Goal: Transaction & Acquisition: Book appointment/travel/reservation

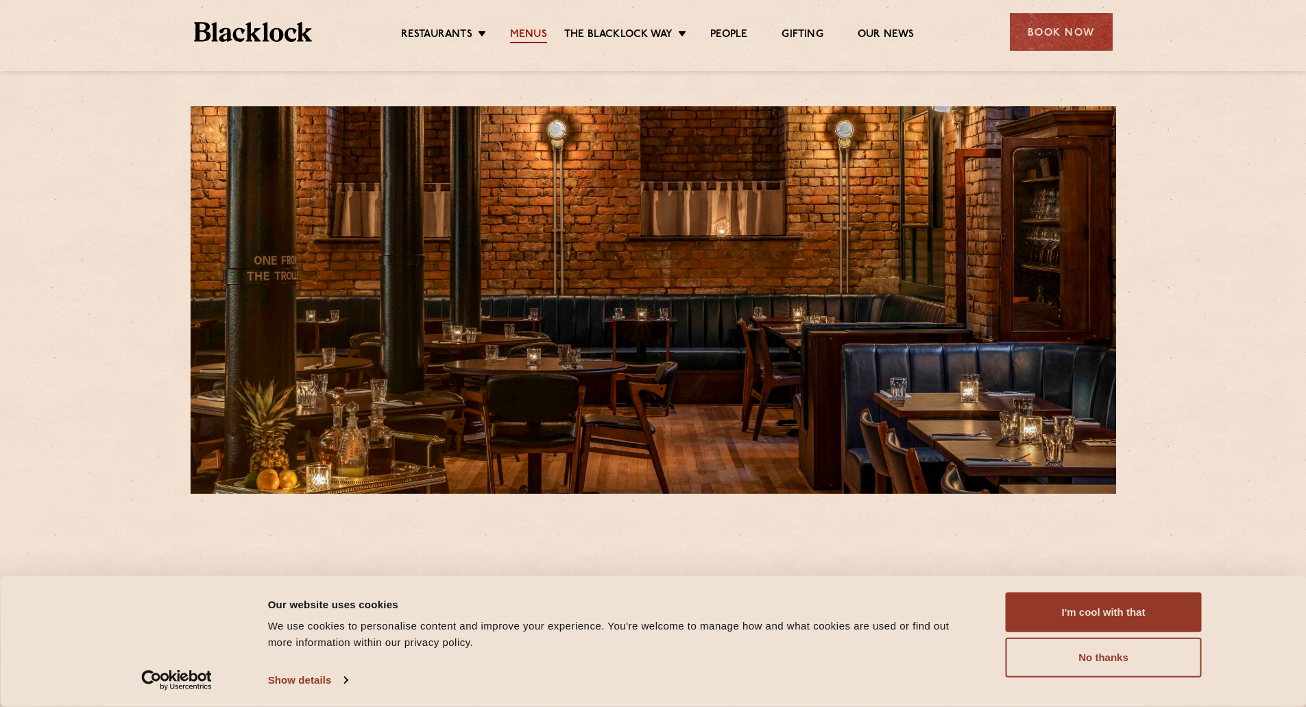
click at [529, 35] on link "Menus" at bounding box center [528, 35] width 37 height 15
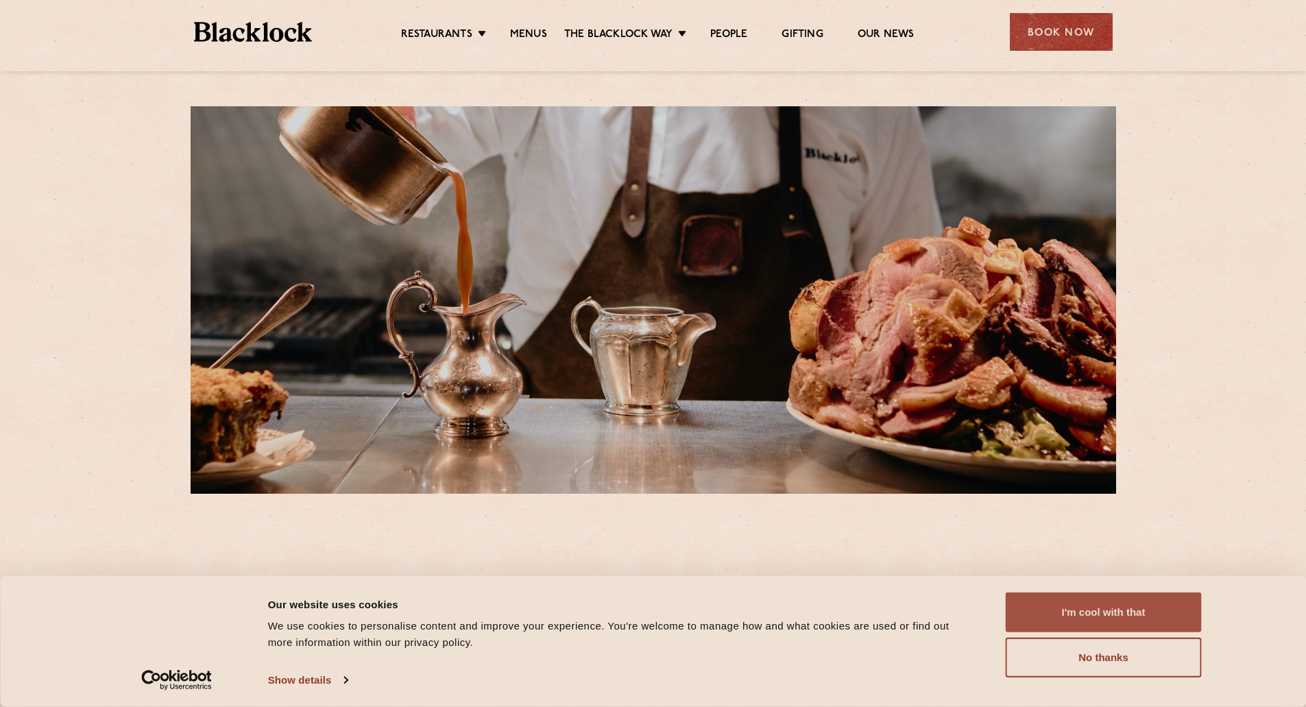
click at [1146, 611] on button "I'm cool with that" at bounding box center [1104, 612] width 196 height 40
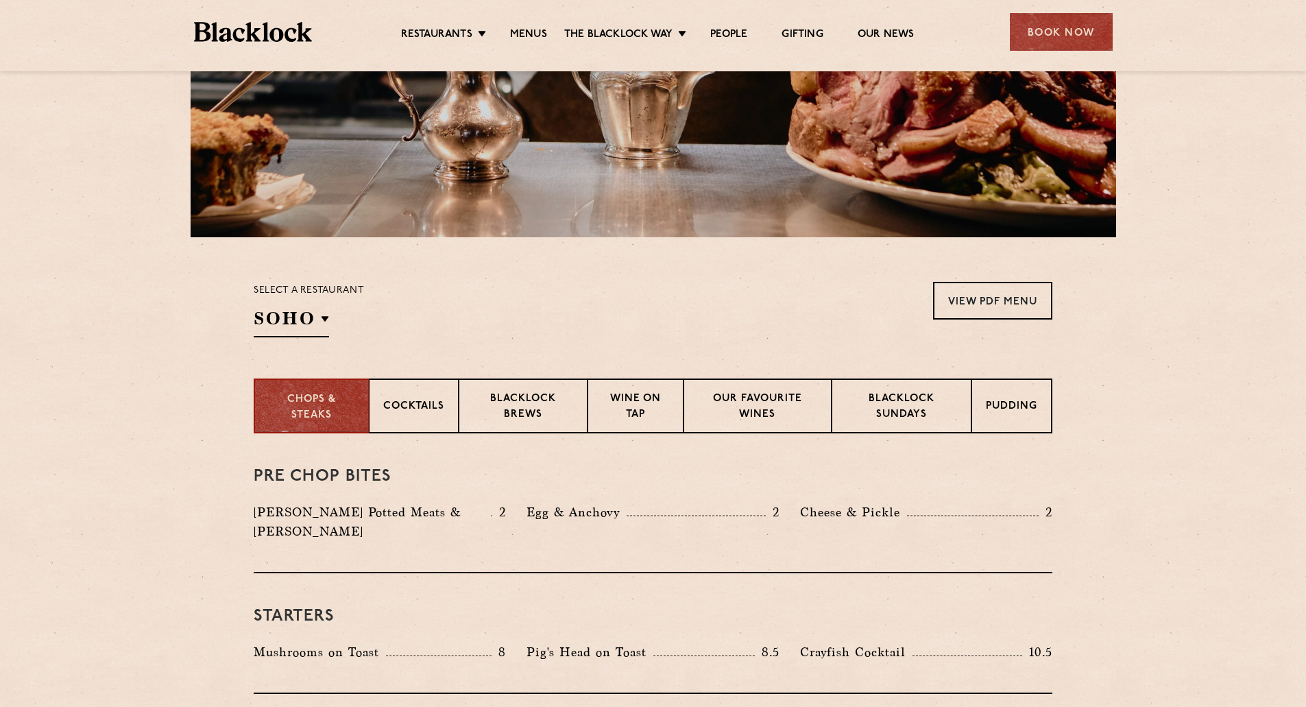
scroll to position [206, 0]
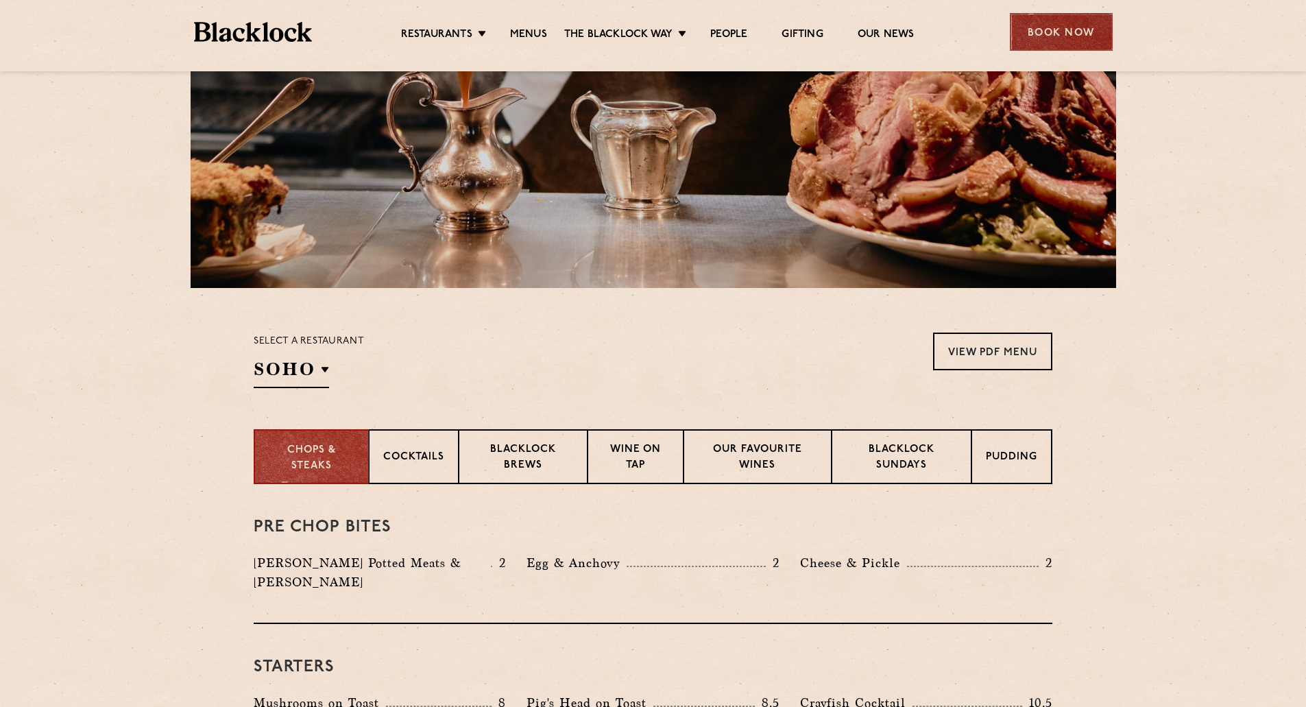
click at [1084, 39] on div "Book Now" at bounding box center [1061, 32] width 103 height 38
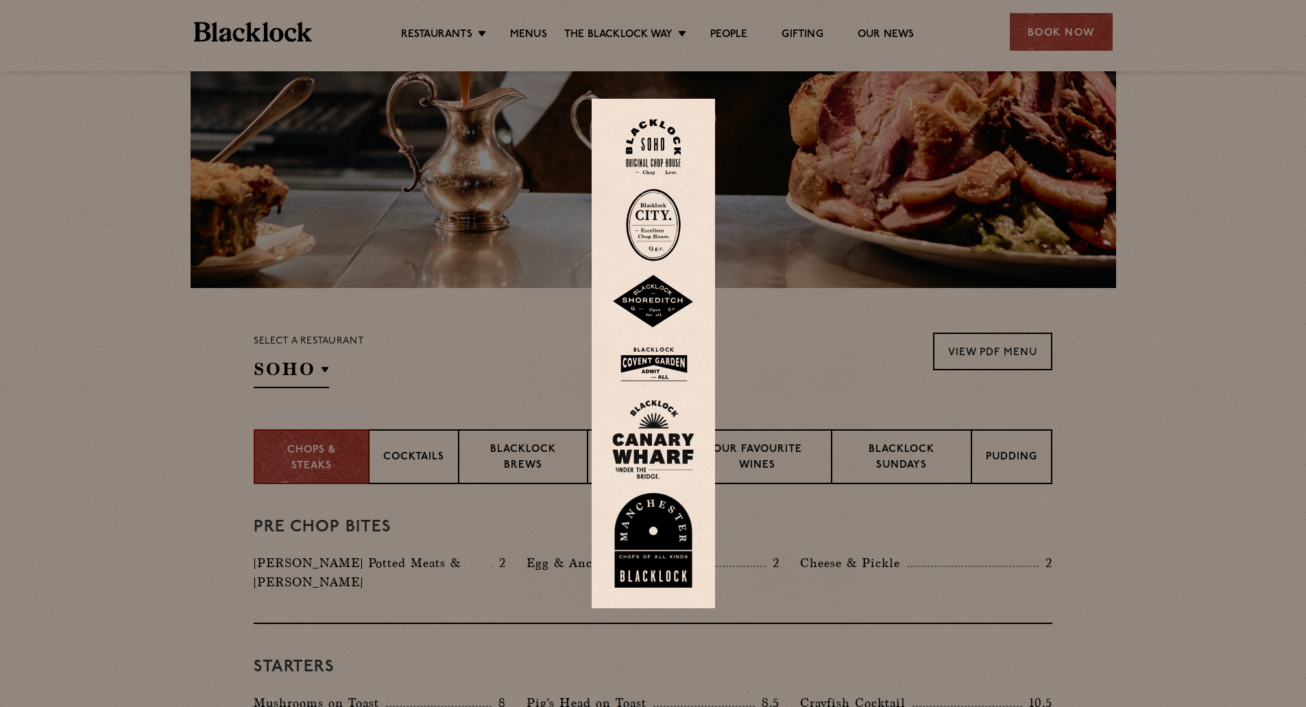
click at [671, 550] on img at bounding box center [653, 540] width 82 height 95
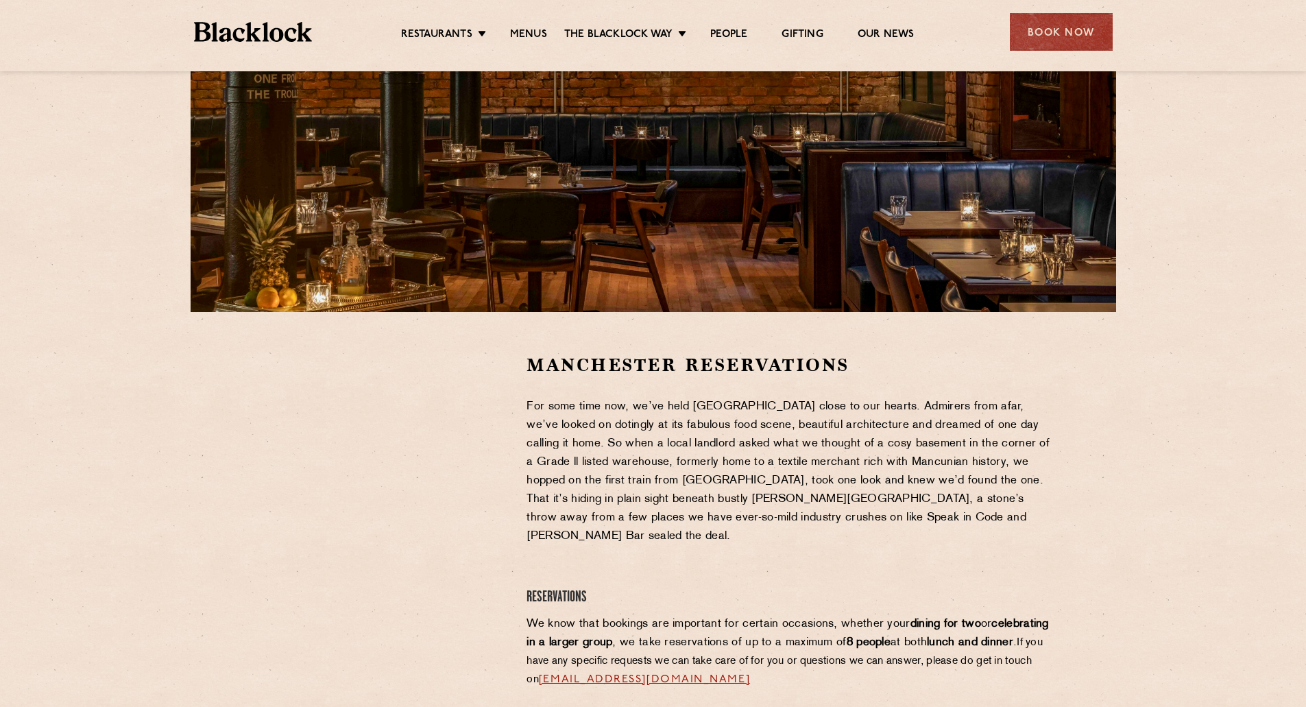
scroll to position [206, 0]
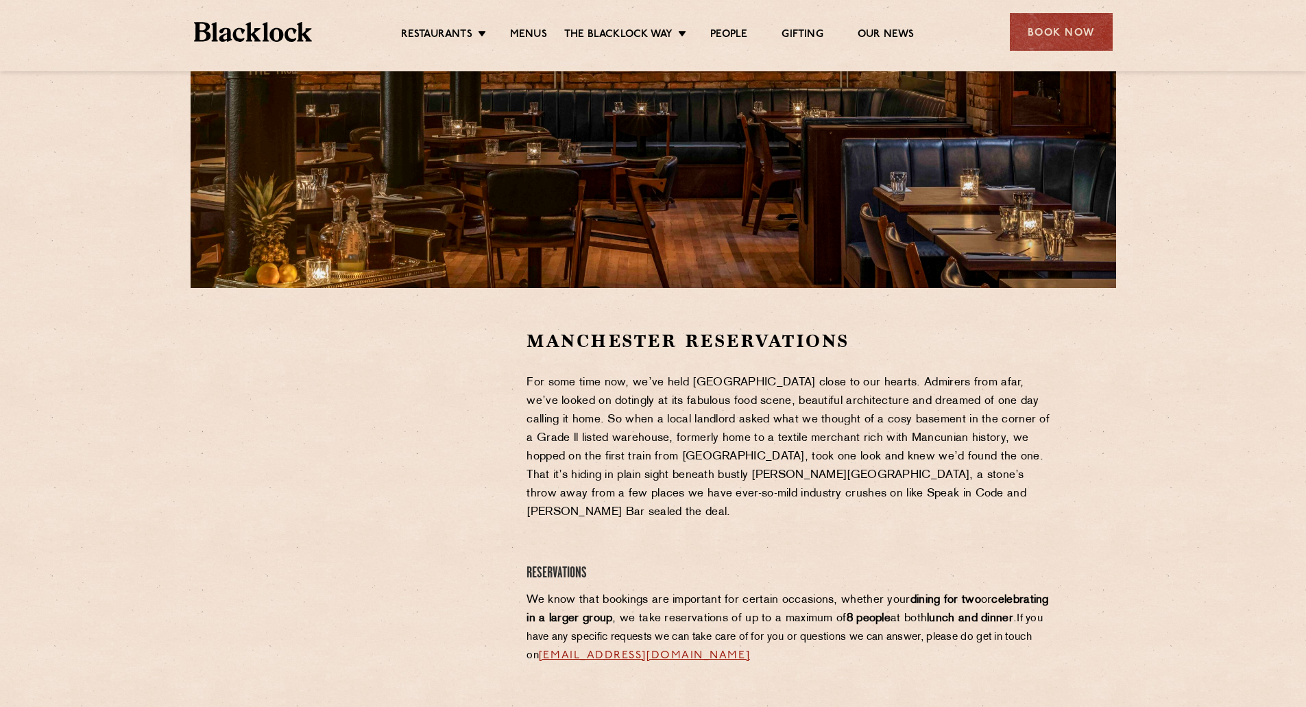
click at [801, 337] on h2 "Manchester Reservations" at bounding box center [789, 341] width 526 height 24
